Goal: Transaction & Acquisition: Purchase product/service

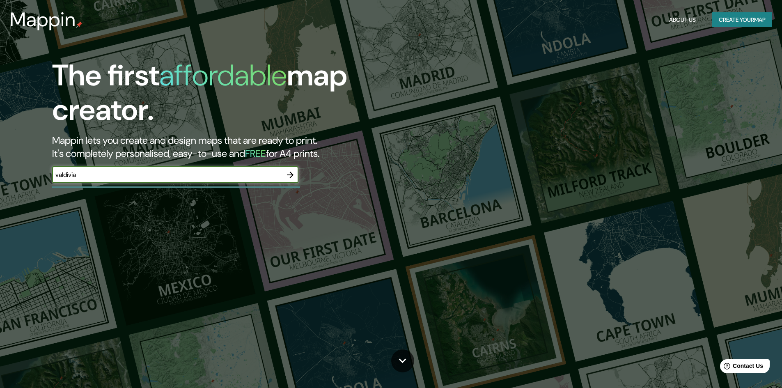
type input "valdivia"
click at [293, 179] on icon "button" at bounding box center [290, 175] width 10 height 10
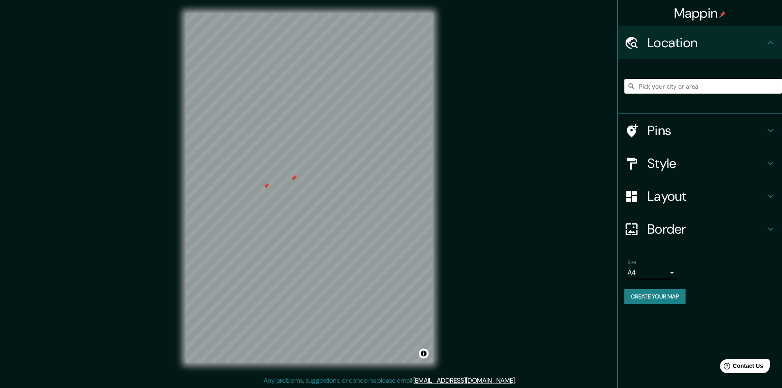
click at [670, 132] on h4 "Pins" at bounding box center [707, 130] width 118 height 16
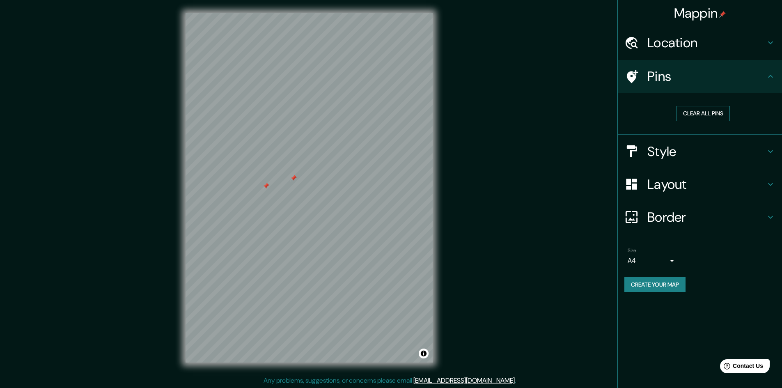
click at [701, 107] on button "Clear all pins" at bounding box center [703, 113] width 53 height 15
click at [650, 167] on div "Style" at bounding box center [700, 151] width 164 height 33
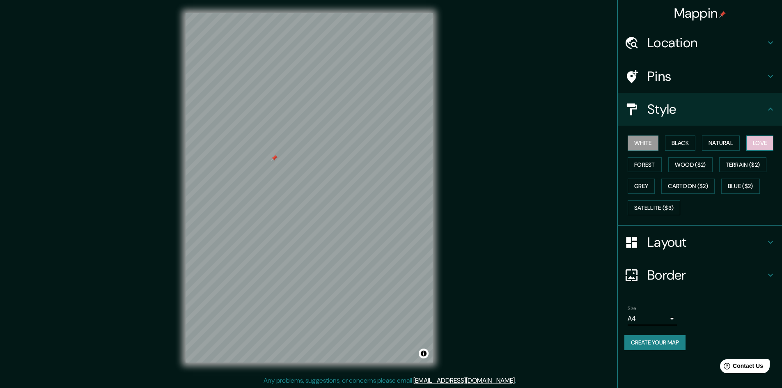
click at [766, 140] on button "Love" at bounding box center [760, 143] width 27 height 15
click at [729, 140] on button "Natural" at bounding box center [721, 143] width 38 height 15
click at [680, 139] on button "Black" at bounding box center [680, 143] width 31 height 15
click at [646, 140] on button "White" at bounding box center [643, 143] width 31 height 15
click at [640, 171] on button "Forest" at bounding box center [645, 164] width 34 height 15
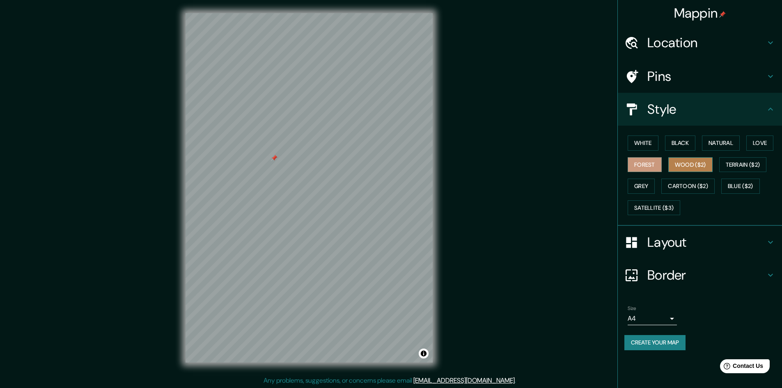
click at [672, 171] on button "Wood ($2)" at bounding box center [691, 164] width 44 height 15
click at [645, 183] on button "Grey" at bounding box center [641, 186] width 27 height 15
click at [681, 168] on button "Wood ($2)" at bounding box center [691, 164] width 44 height 15
click at [646, 185] on button "Grey" at bounding box center [641, 186] width 27 height 15
click at [649, 149] on button "White" at bounding box center [643, 143] width 31 height 15
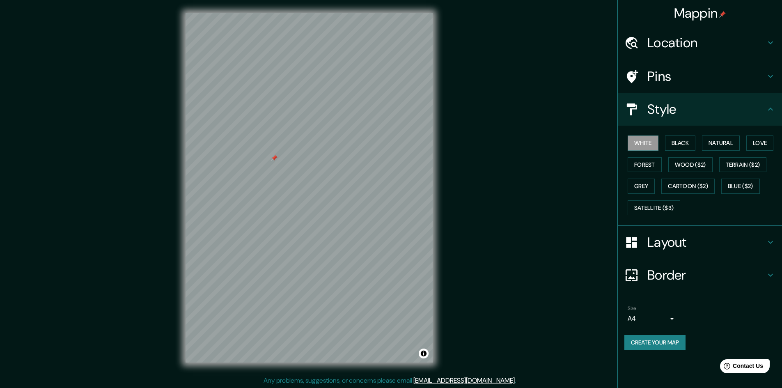
click at [646, 319] on body "Mappin Location Pins Style White Black Natural Love Forest Wood ($2) Terrain ($…" at bounding box center [391, 194] width 782 height 388
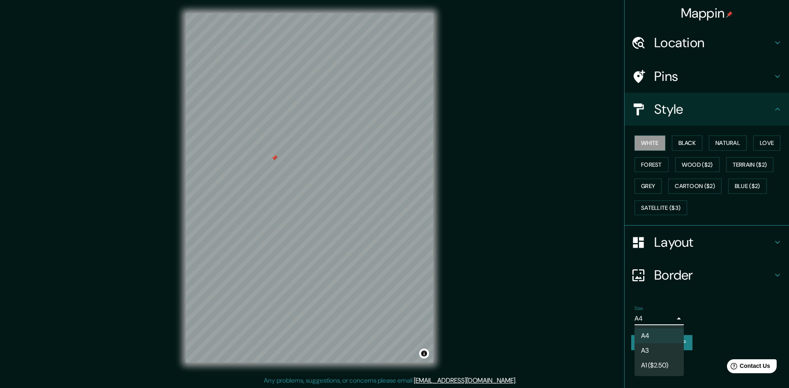
click at [646, 347] on li "A3" at bounding box center [658, 350] width 49 height 15
type input "a4"
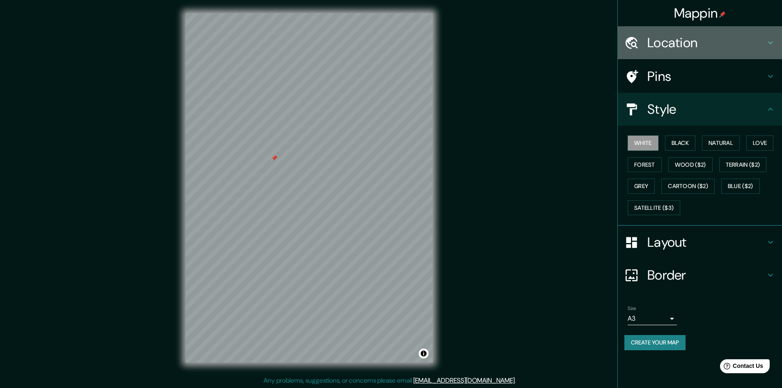
click at [756, 48] on h4 "Location" at bounding box center [707, 43] width 118 height 16
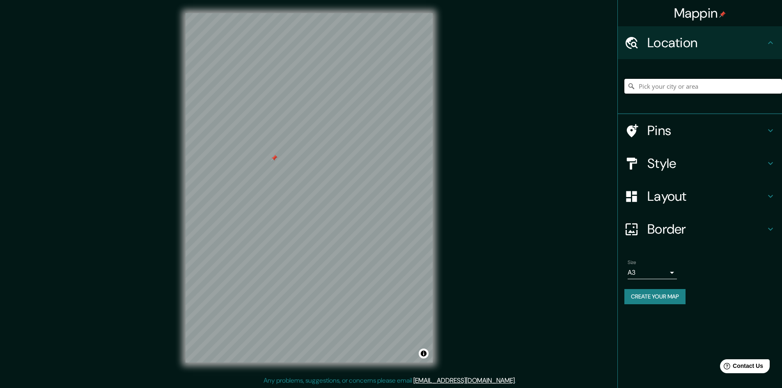
click at [712, 87] on input "Pick your city or area" at bounding box center [704, 86] width 158 height 15
type input "[GEOGRAPHIC_DATA][PERSON_NAME], [GEOGRAPHIC_DATA] - [GEOGRAPHIC_DATA], 80040-26…"
